Goal: Task Accomplishment & Management: Manage account settings

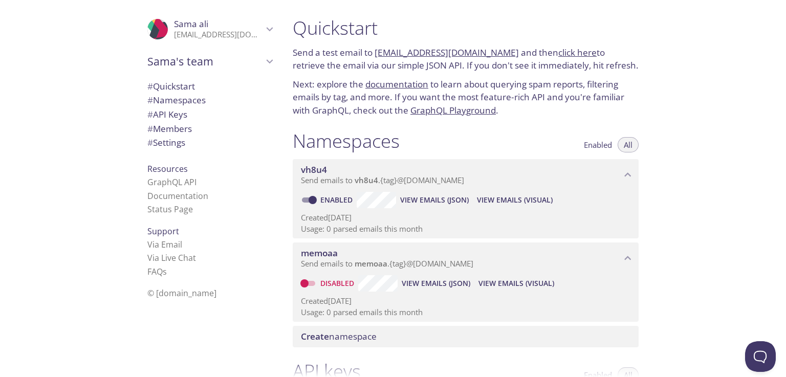
scroll to position [14, 0]
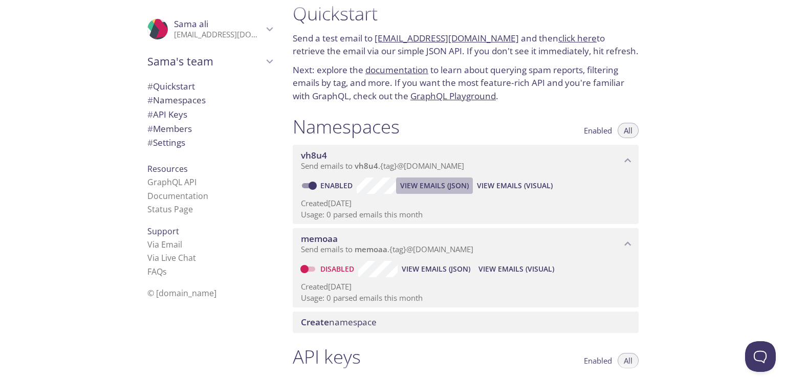
click at [410, 184] on span "View Emails (JSON)" at bounding box center [434, 186] width 69 height 12
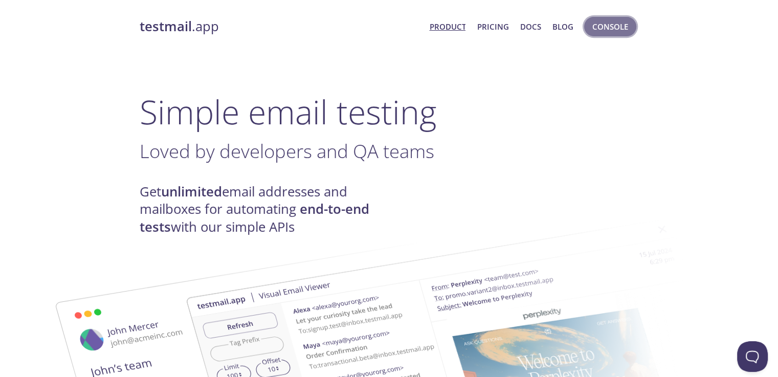
click at [606, 28] on span "Console" at bounding box center [610, 26] width 36 height 13
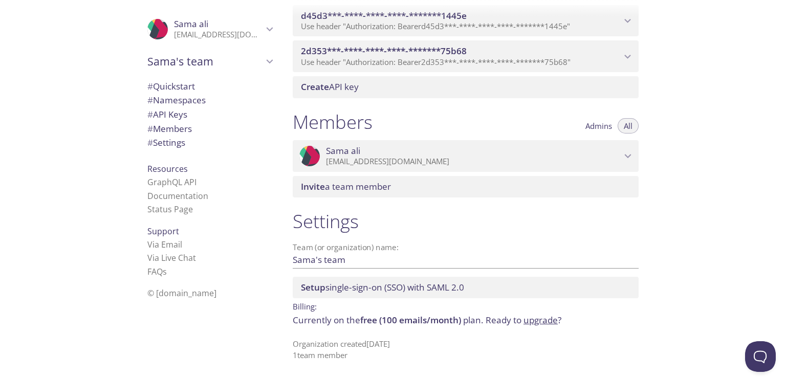
scroll to position [228, 0]
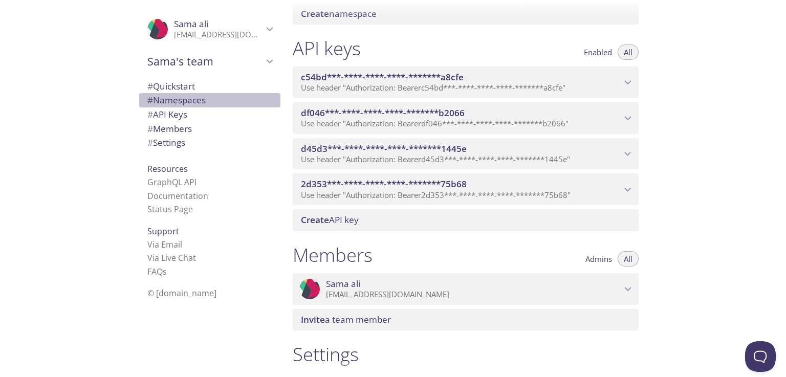
click at [179, 101] on span "# Namespaces" at bounding box center [176, 100] width 58 height 12
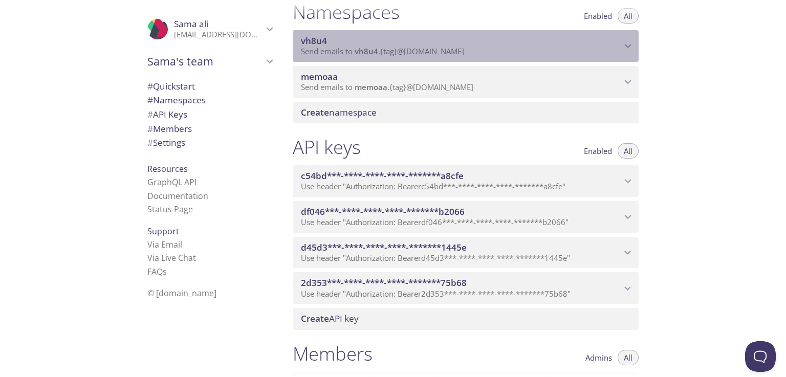
drag, startPoint x: 327, startPoint y: 46, endPoint x: 379, endPoint y: 64, distance: 54.8
click at [382, 56] on div "vh8u4 Send emails to vh8u4 . {tag} @[DOMAIN_NAME]" at bounding box center [461, 45] width 320 height 21
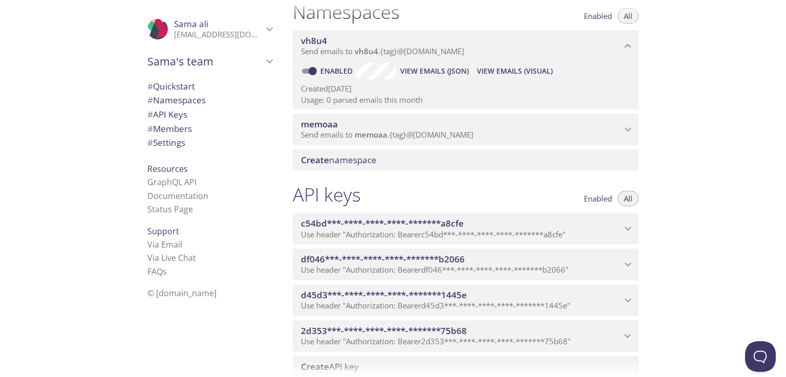
click at [349, 112] on div "memoaa Send emails to memoaa . {tag} @[DOMAIN_NAME] Disabled View Emails (JSON)…" at bounding box center [466, 127] width 346 height 36
click at [345, 126] on span "memoaa" at bounding box center [461, 124] width 320 height 11
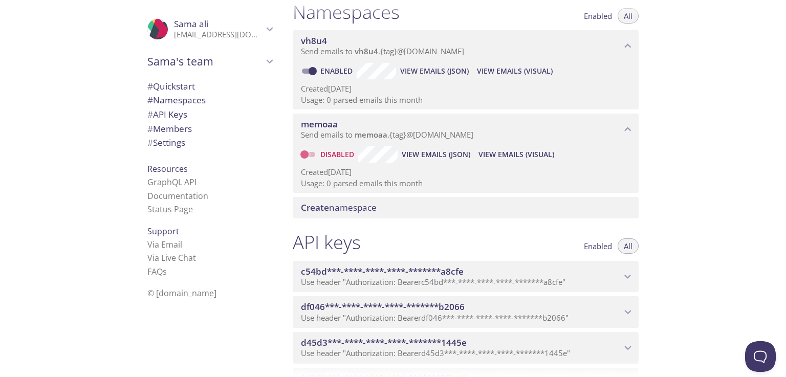
click at [312, 154] on input "Disabled" at bounding box center [304, 154] width 37 height 12
click at [305, 151] on input "Disabled" at bounding box center [304, 154] width 37 height 12
checkbox input "false"
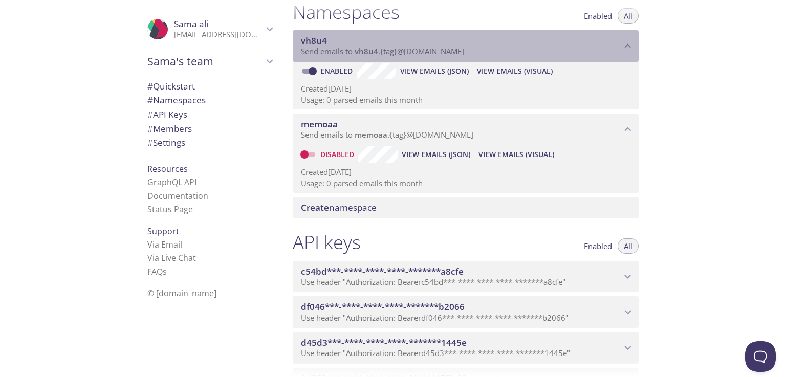
drag, startPoint x: 387, startPoint y: 44, endPoint x: 492, endPoint y: 44, distance: 105.4
click at [492, 44] on span "vh8u4" at bounding box center [461, 40] width 320 height 11
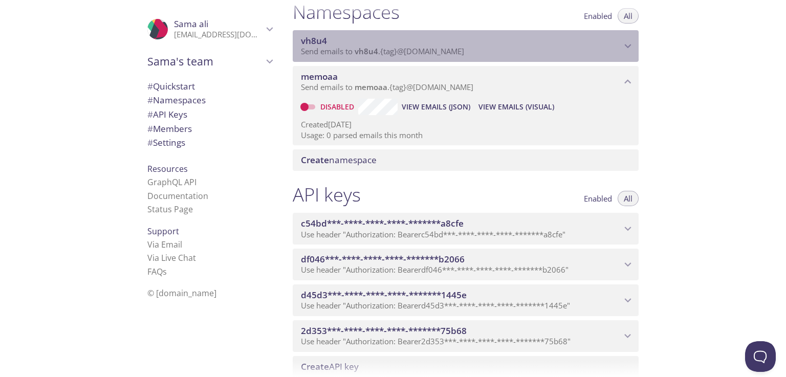
drag, startPoint x: 499, startPoint y: 51, endPoint x: 481, endPoint y: 46, distance: 18.6
click at [481, 46] on div "vh8u4 Send emails to vh8u4 . {tag} @[DOMAIN_NAME]" at bounding box center [461, 45] width 320 height 21
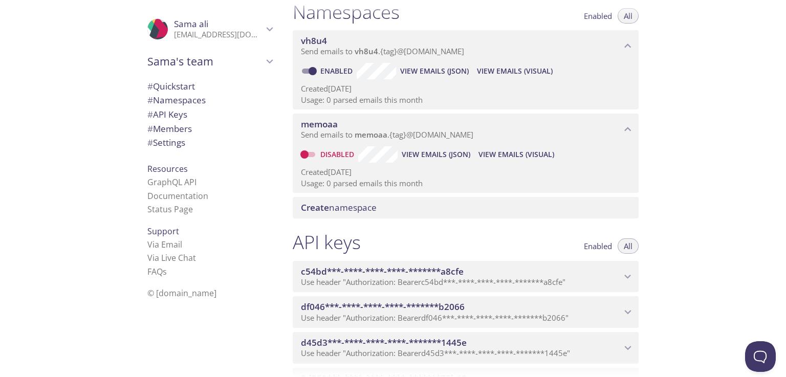
drag, startPoint x: 373, startPoint y: 216, endPoint x: 367, endPoint y: 211, distance: 7.7
click at [367, 211] on span "Create namespace" at bounding box center [339, 208] width 76 height 12
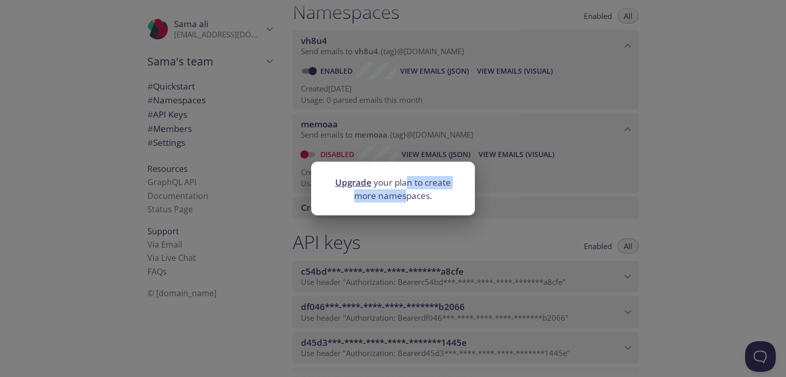
drag, startPoint x: 404, startPoint y: 195, endPoint x: 406, endPoint y: 177, distance: 18.0
click at [406, 176] on p "Upgrade your plan to create more namespaces." at bounding box center [392, 189] width 139 height 26
click at [378, 181] on p "Upgrade your plan to create more namespaces." at bounding box center [392, 189] width 139 height 26
click at [435, 176] on p "Upgrade your plan to create more namespaces." at bounding box center [392, 189] width 139 height 26
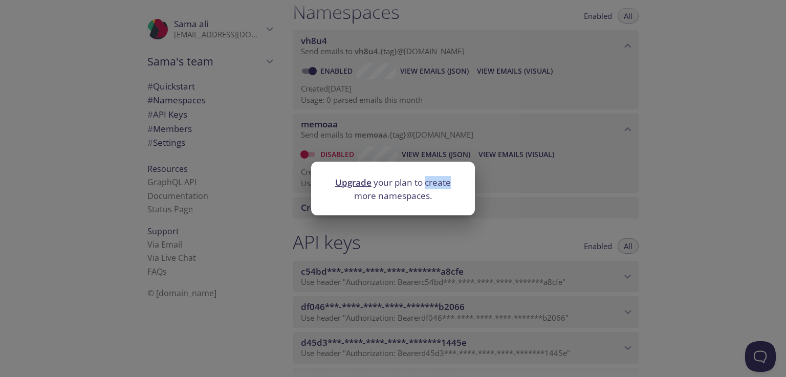
click at [435, 176] on p "Upgrade your plan to create more namespaces." at bounding box center [392, 189] width 139 height 26
click at [583, 152] on div "Upgrade your plan to create more namespaces." at bounding box center [393, 188] width 786 height 377
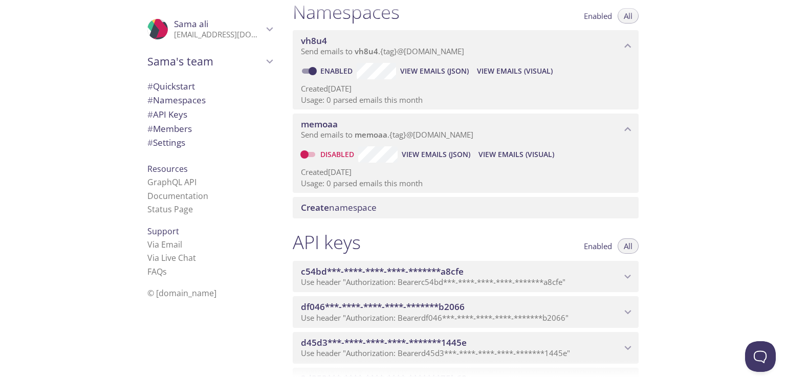
drag, startPoint x: 394, startPoint y: 170, endPoint x: 327, endPoint y: 166, distance: 67.1
click at [327, 166] on div "Created [DATE] Usage: 0 parsed emails this month" at bounding box center [465, 176] width 329 height 26
click at [386, 134] on span "memoaa" at bounding box center [370, 134] width 33 height 10
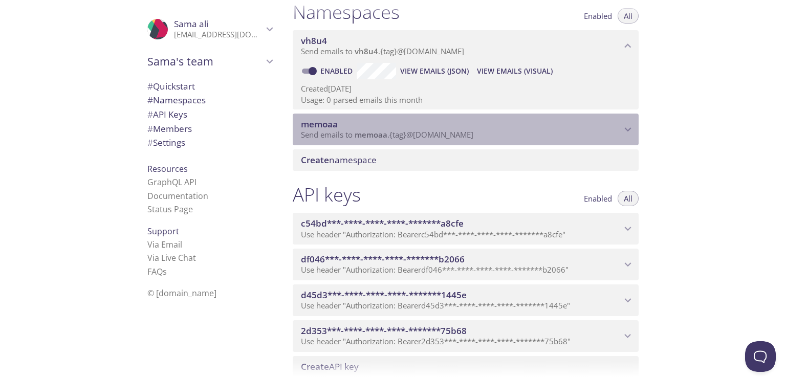
click at [386, 134] on span "memoaa" at bounding box center [370, 134] width 33 height 10
